Goal: Check status

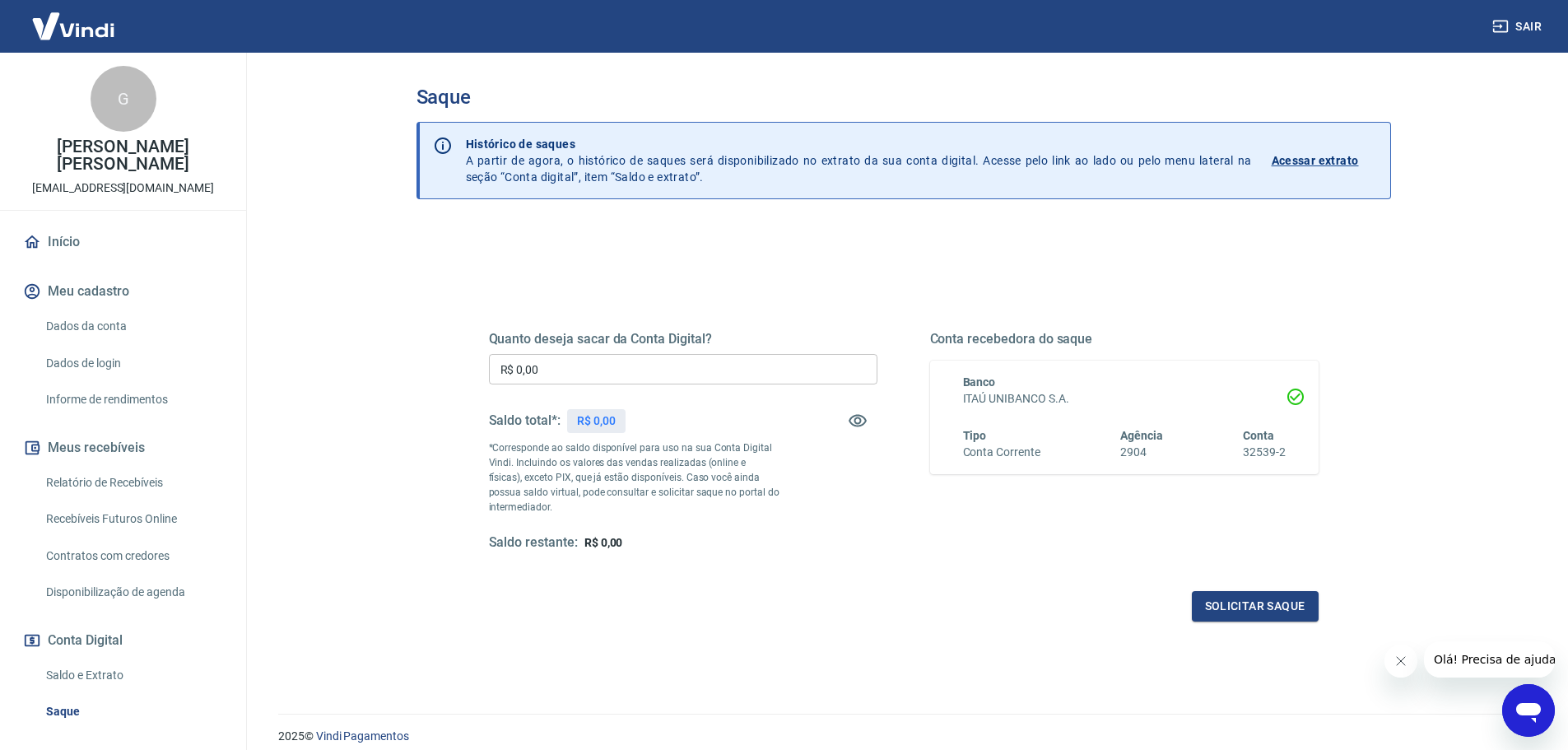
click at [598, 419] on p "R$ 0,00" at bounding box center [596, 420] width 39 height 17
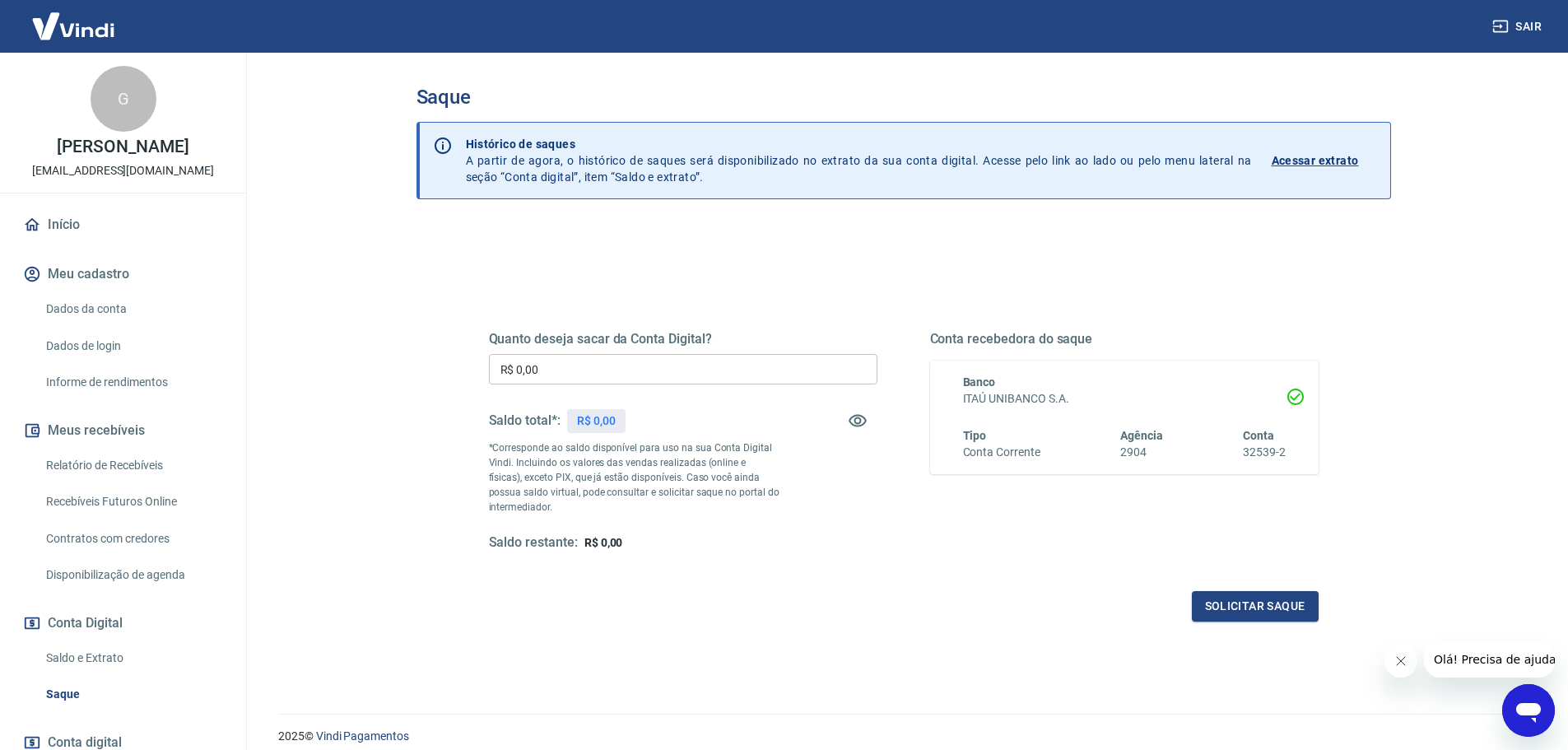
click at [590, 417] on p "R$ 0,00" at bounding box center [596, 420] width 39 height 17
drag, startPoint x: 590, startPoint y: 417, endPoint x: 618, endPoint y: 420, distance: 28.2
click at [618, 420] on div "R$ 0,00" at bounding box center [596, 420] width 59 height 24
click at [618, 420] on div "R$ 0,00" at bounding box center [596, 420] width 59 height 24
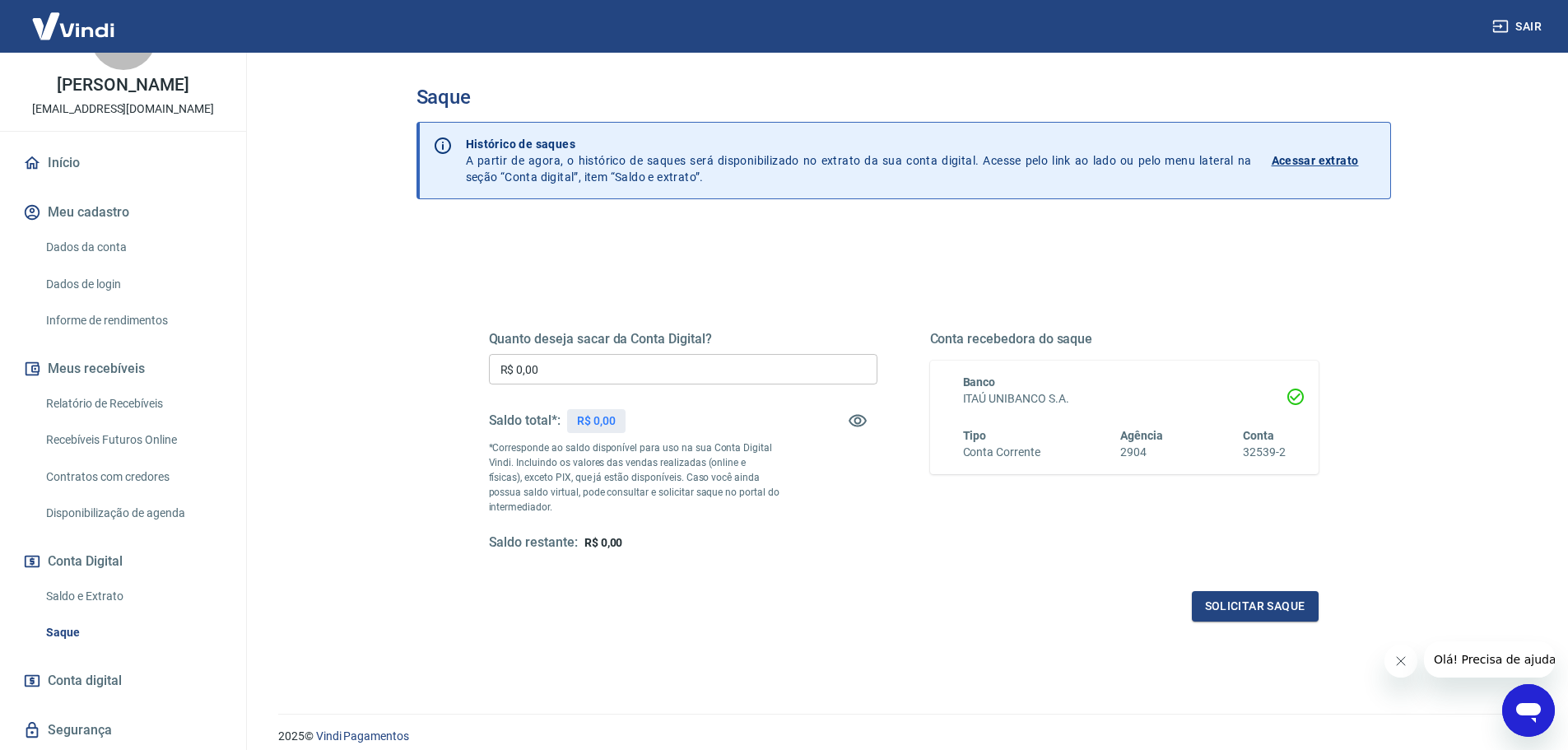
scroll to position [110, 0]
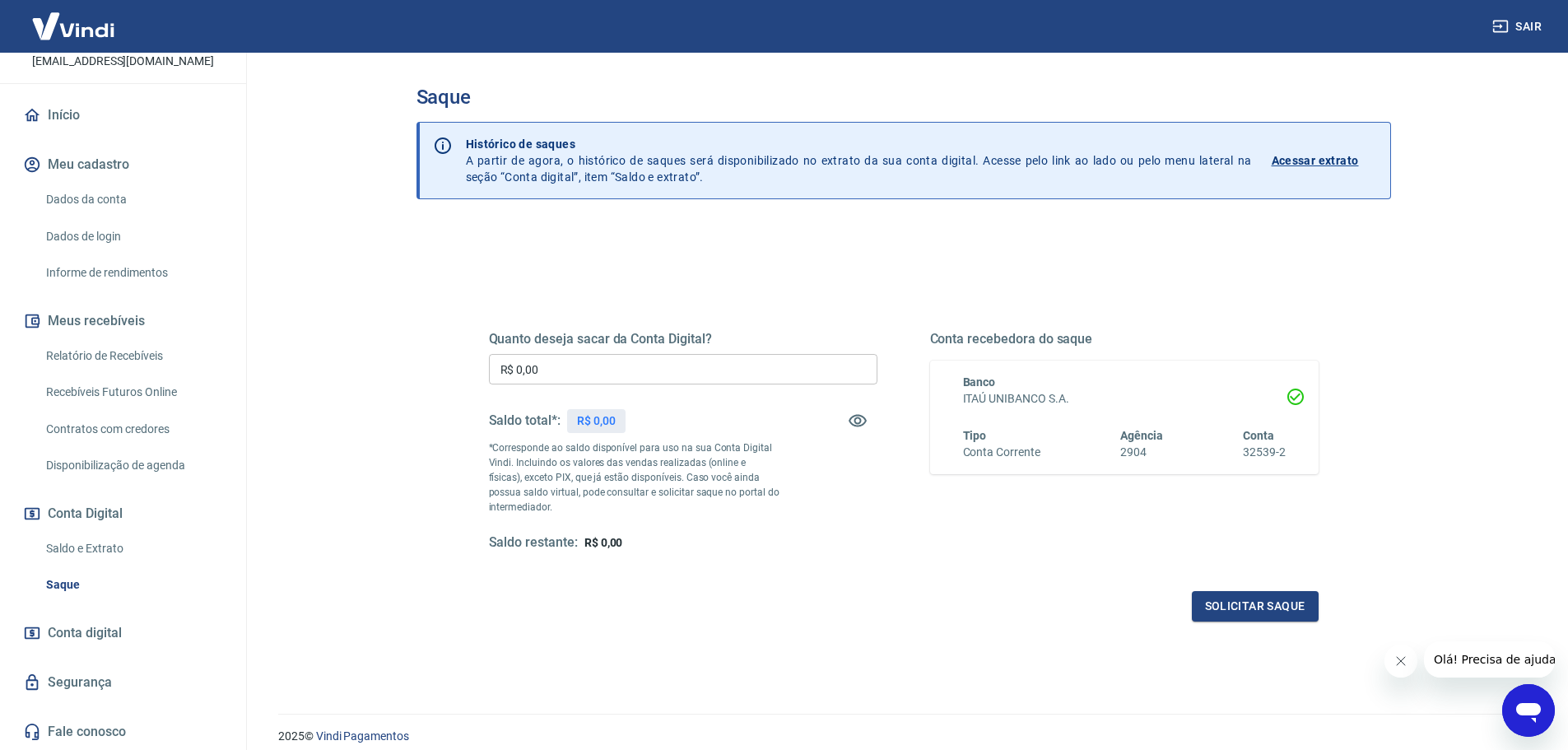
click at [103, 542] on link "Saldo e Extrato" at bounding box center [133, 548] width 187 height 34
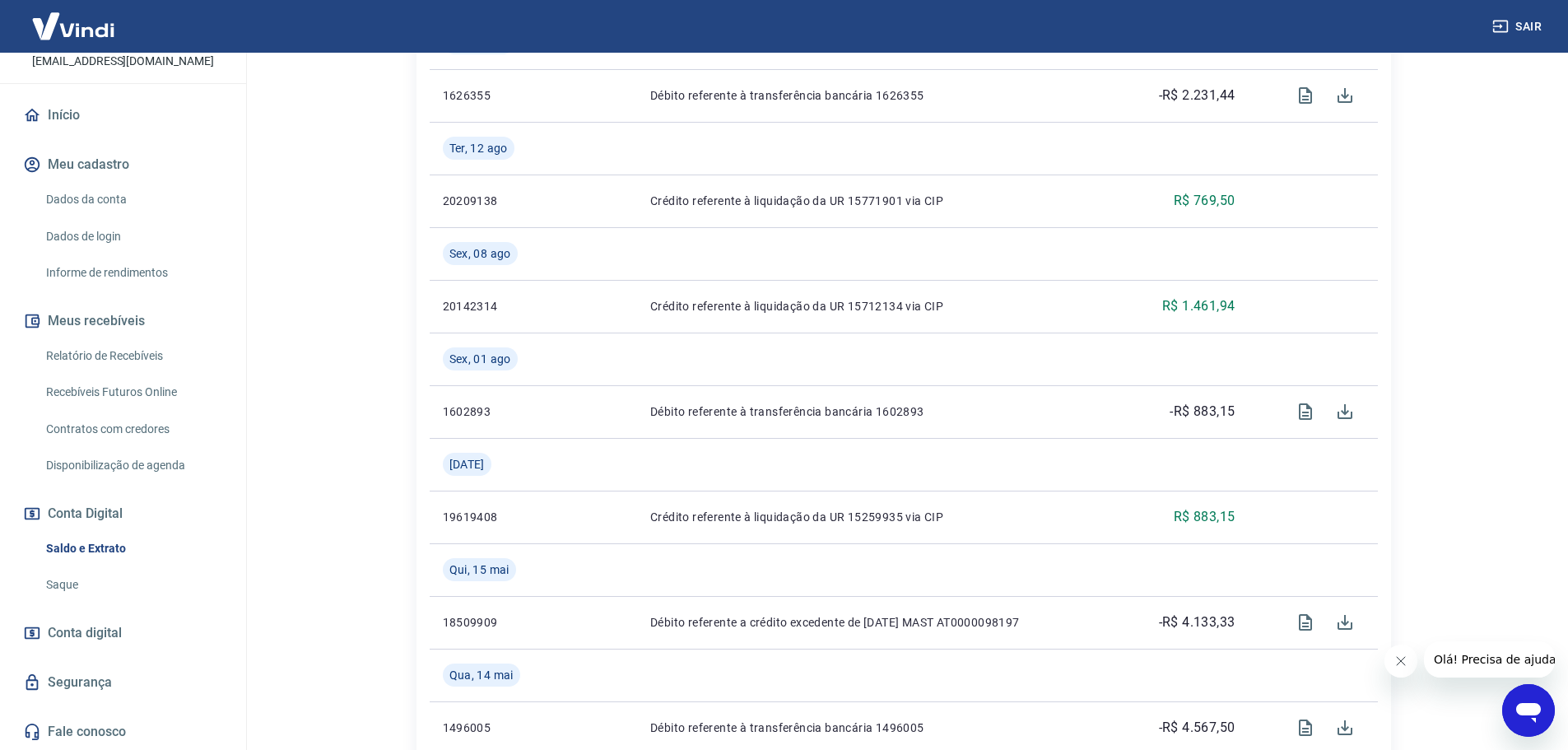
scroll to position [83, 0]
